Goal: Navigation & Orientation: Find specific page/section

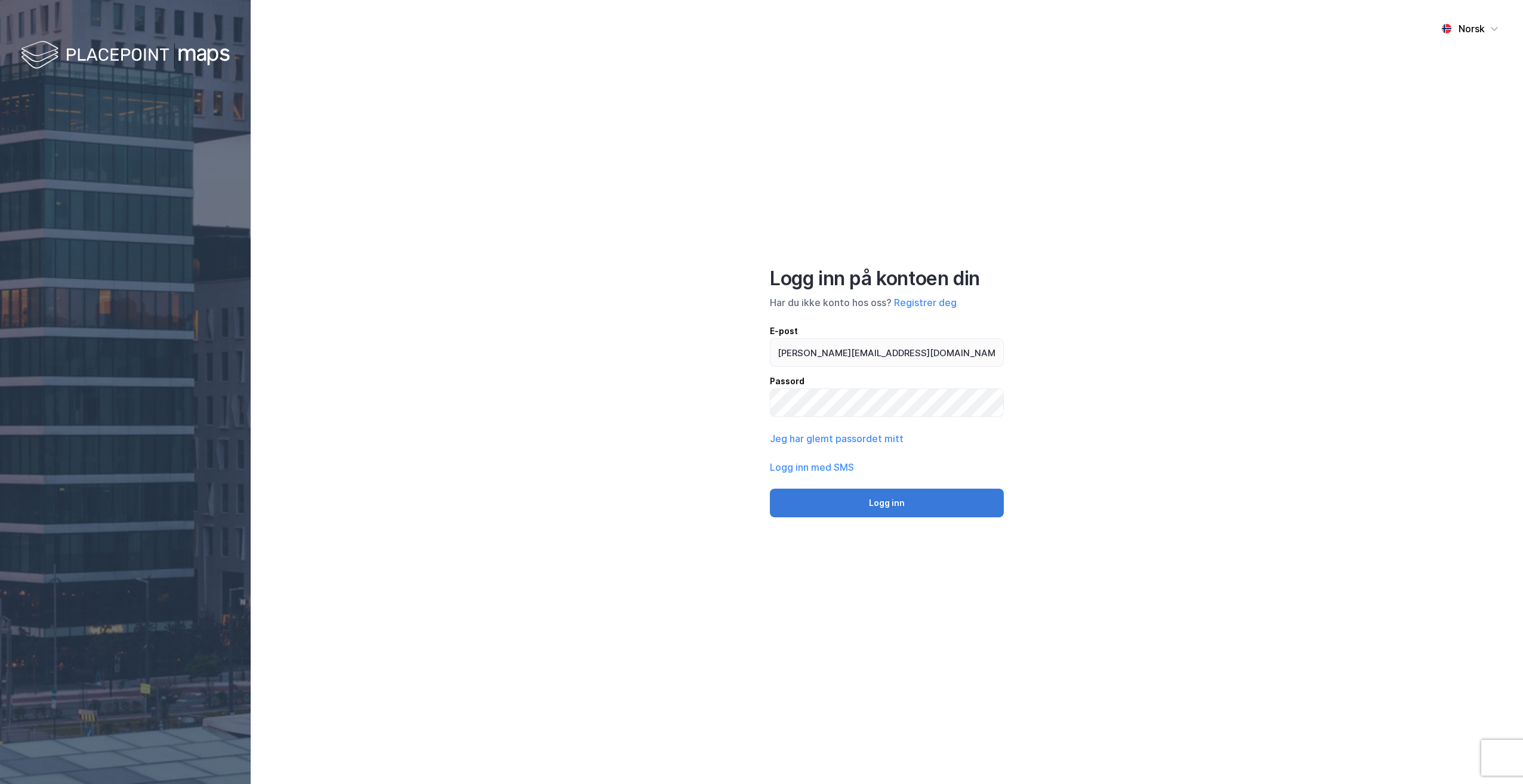
click at [903, 491] on button "Logg inn" at bounding box center [886, 503] width 234 height 29
